Goal: Task Accomplishment & Management: Use online tool/utility

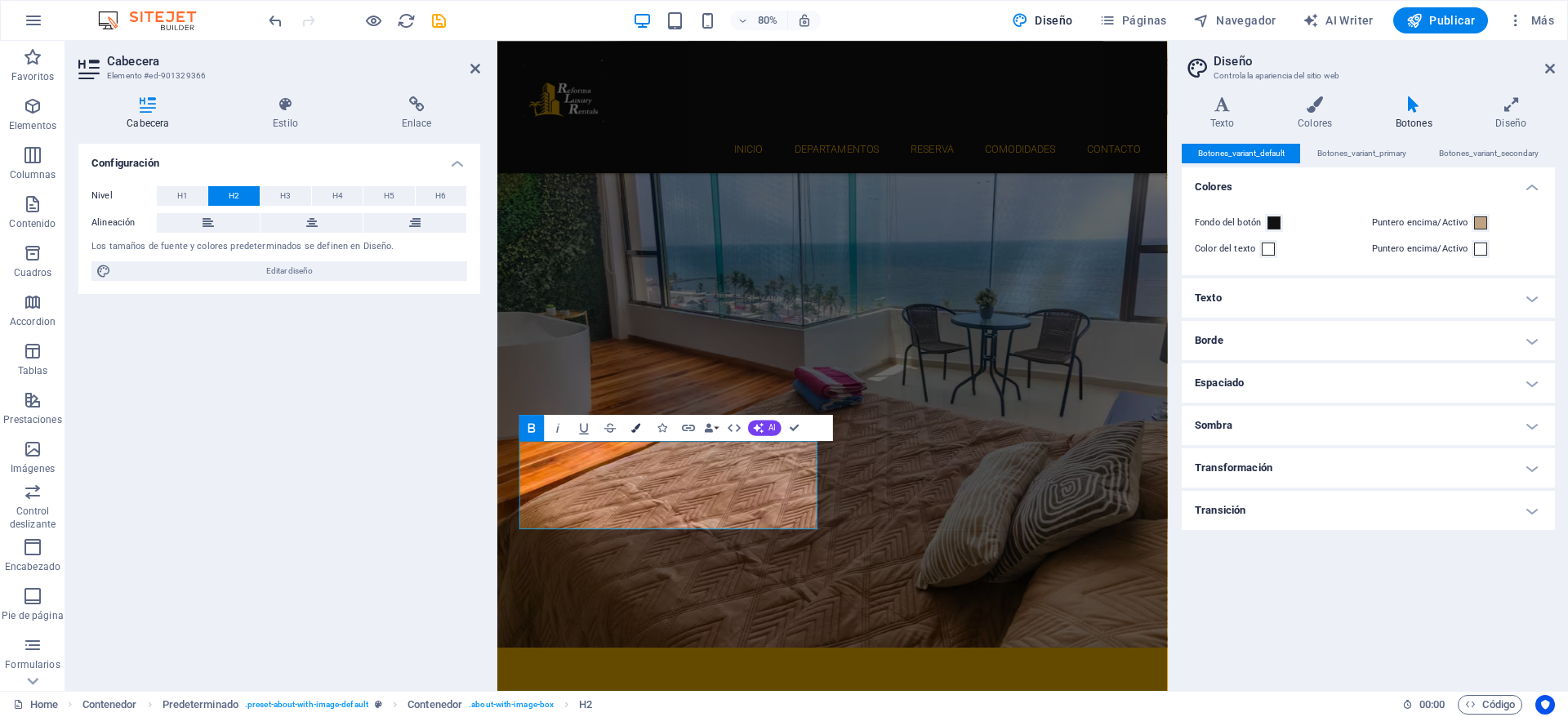
click at [636, 426] on icon "button" at bounding box center [635, 427] width 9 height 9
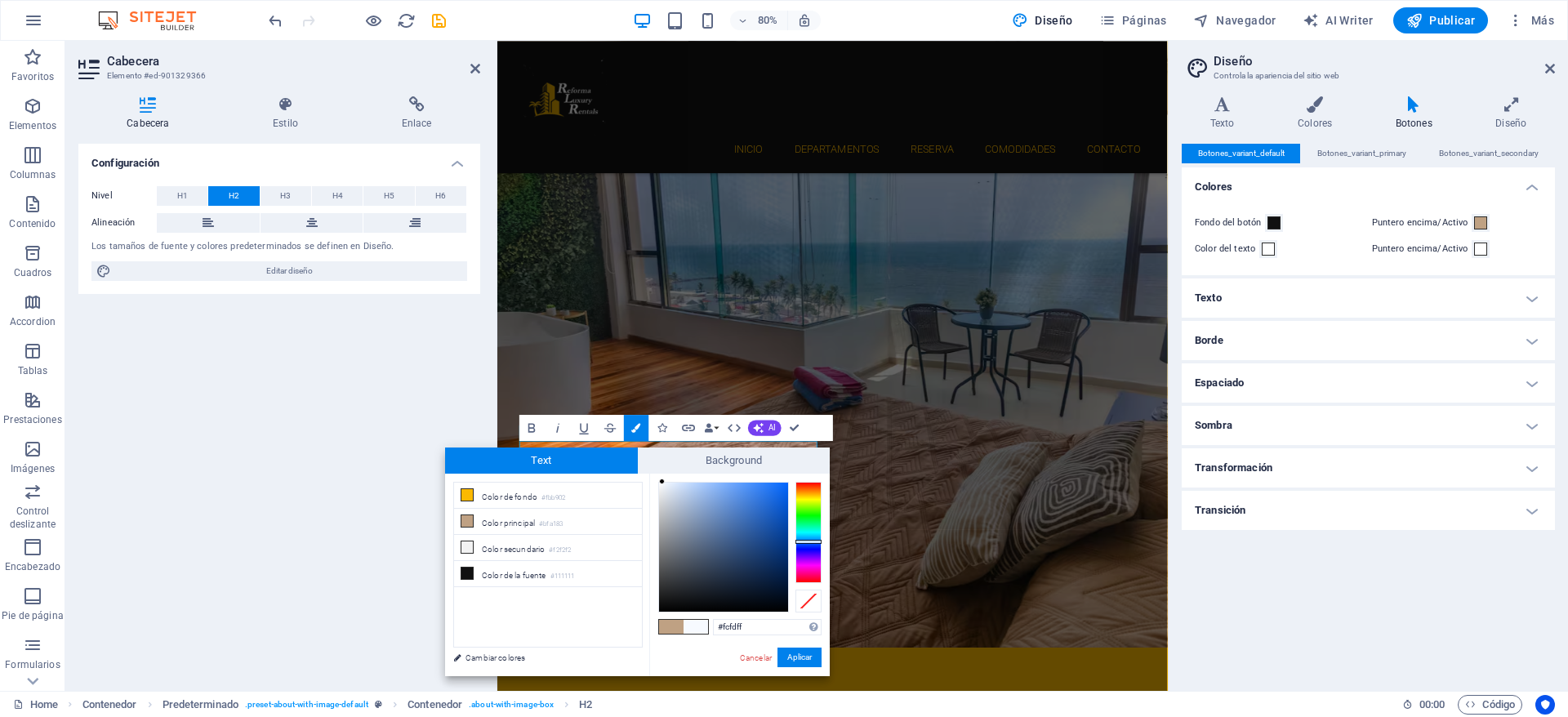
type input "#ffffff"
drag, startPoint x: 682, startPoint y: 595, endPoint x: 48, endPoint y: 391, distance: 666.0
click at [536, 354] on body "[DOMAIN_NAME] Home Favoritos Elementos Columnas Contenido Cuadros Accordion Tab…" at bounding box center [784, 358] width 1568 height 717
drag, startPoint x: 792, startPoint y: 657, endPoint x: 368, endPoint y: 770, distance: 438.8
click at [792, 657] on button "Aplicar" at bounding box center [799, 657] width 44 height 20
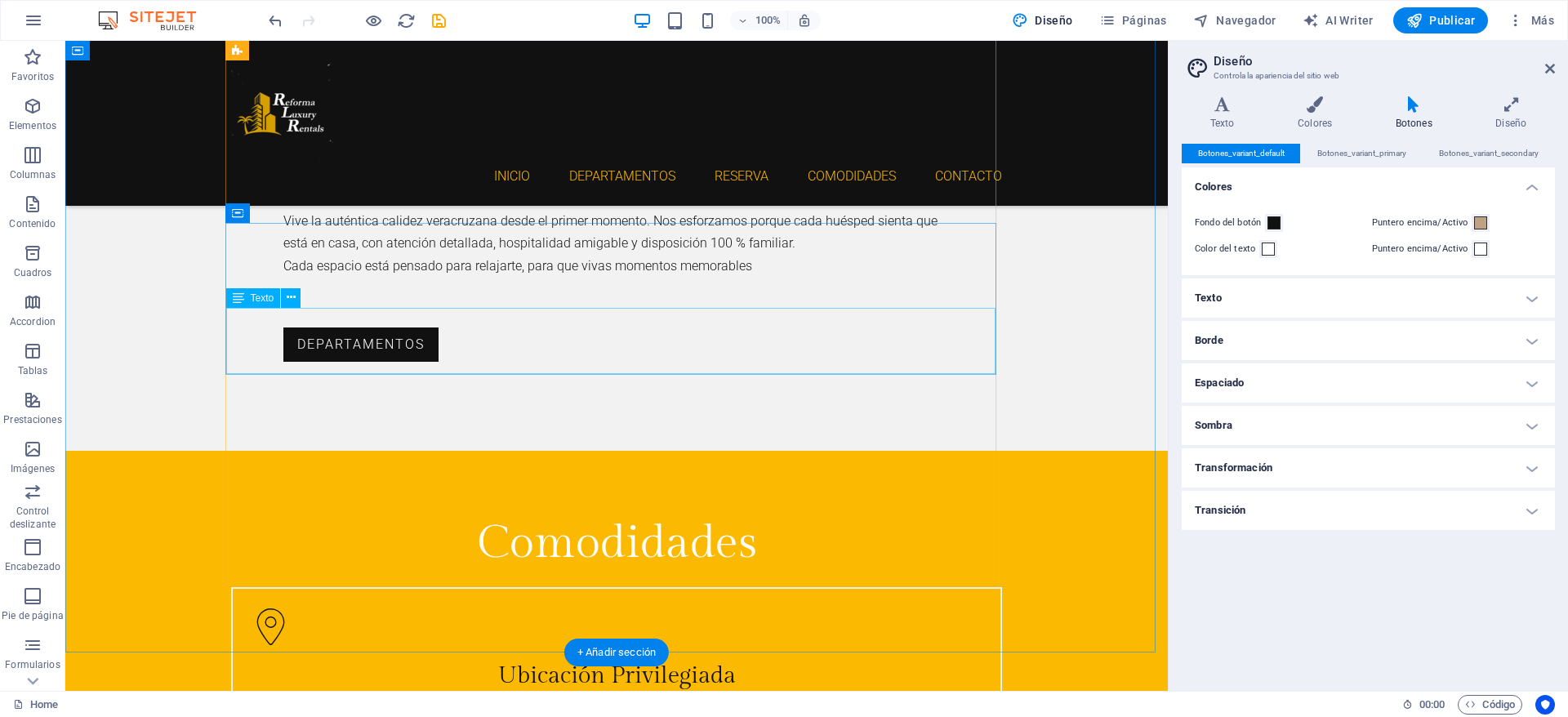
scroll to position [3189, 0]
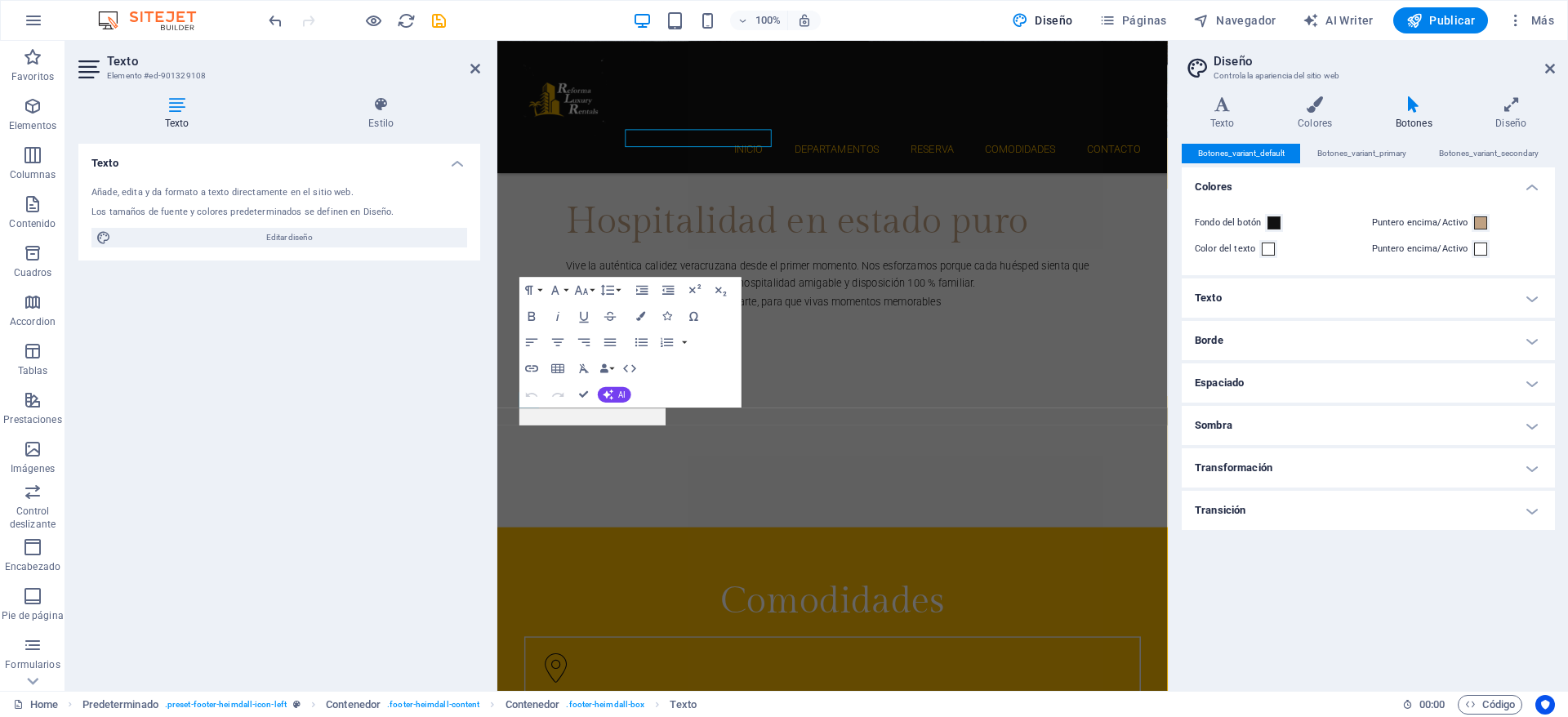
click at [340, 425] on div "Texto Elemento #ed-901329108 Texto Estilo Texto Añade, edita y da formato a tex…" at bounding box center [616, 366] width 1102 height 650
